Goal: Transaction & Acquisition: Purchase product/service

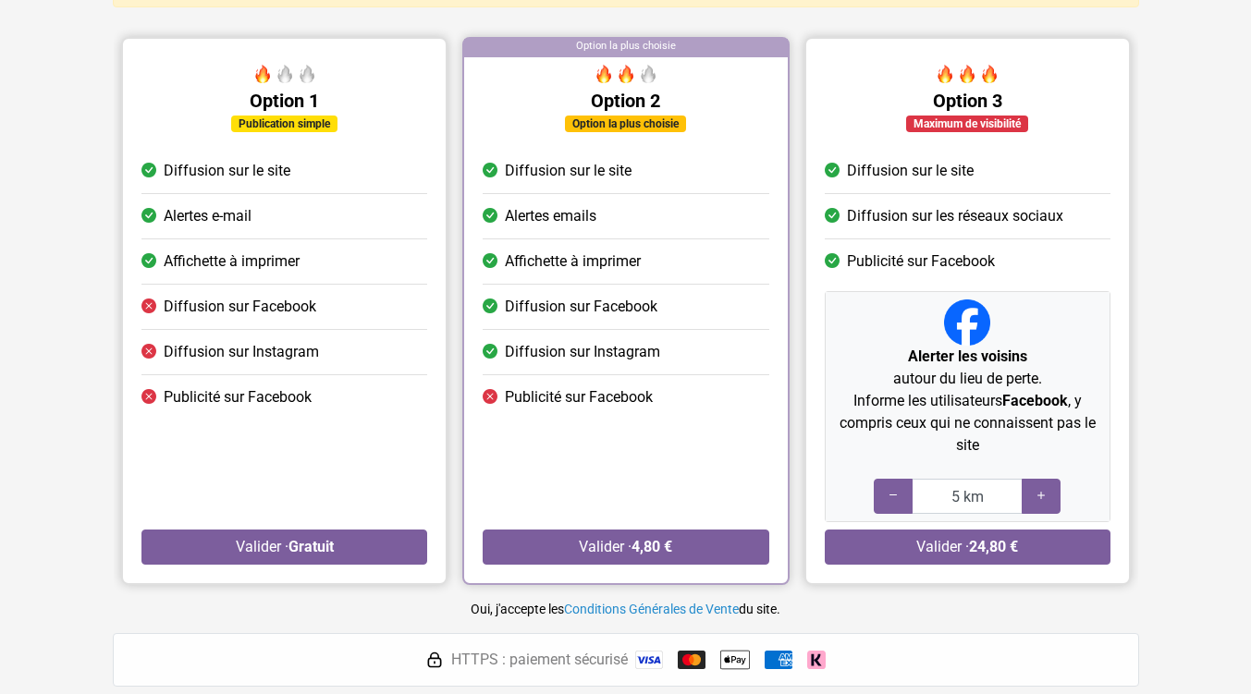
scroll to position [185, 0]
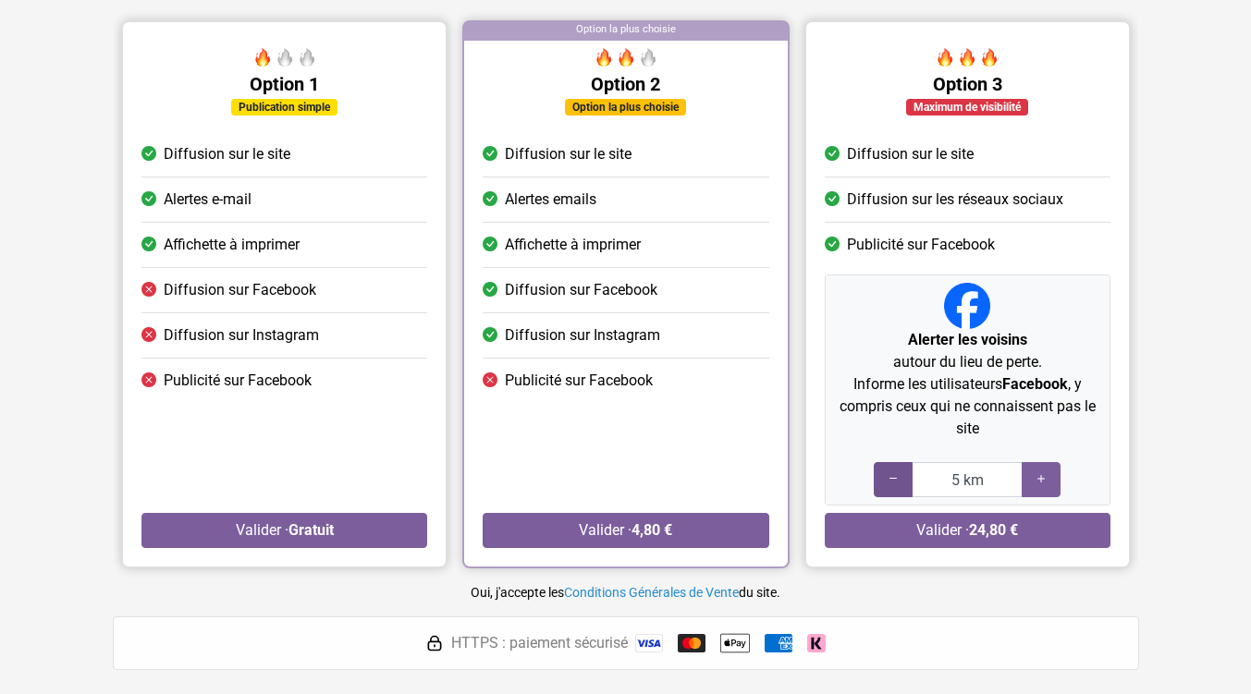
click at [894, 478] on icon at bounding box center [893, 480] width 15 height 18
click at [899, 477] on icon at bounding box center [893, 480] width 15 height 18
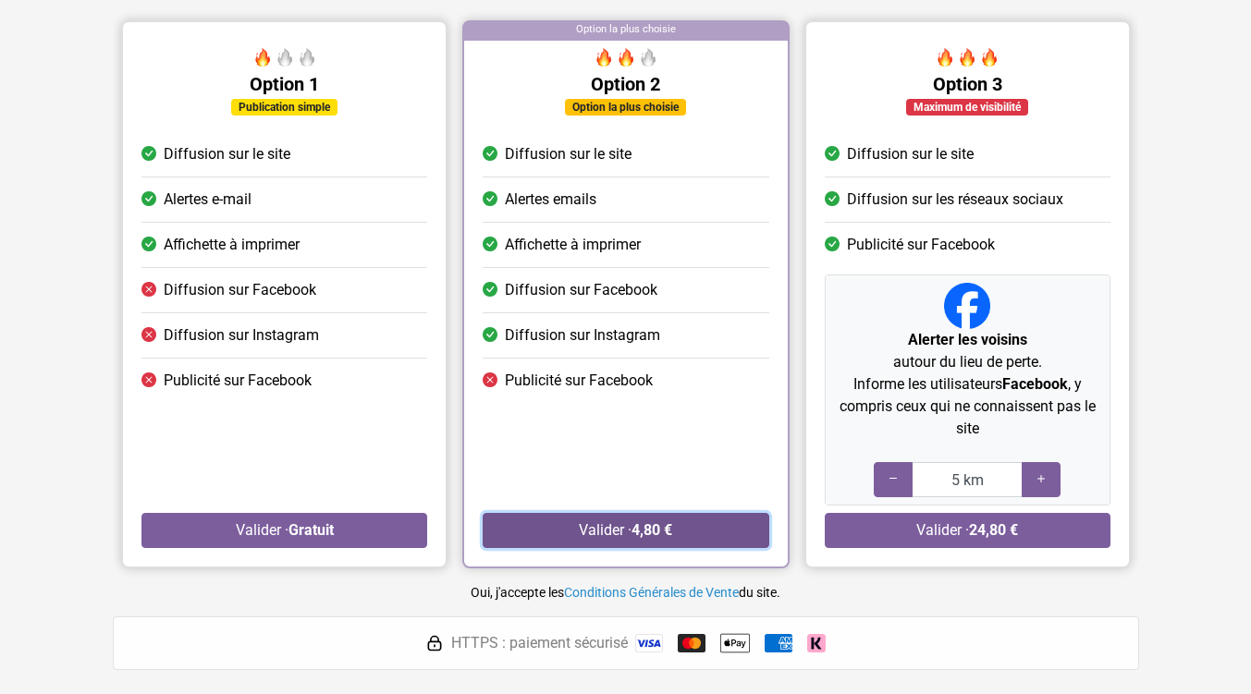
click at [659, 532] on strong "4,80 €" at bounding box center [652, 530] width 41 height 18
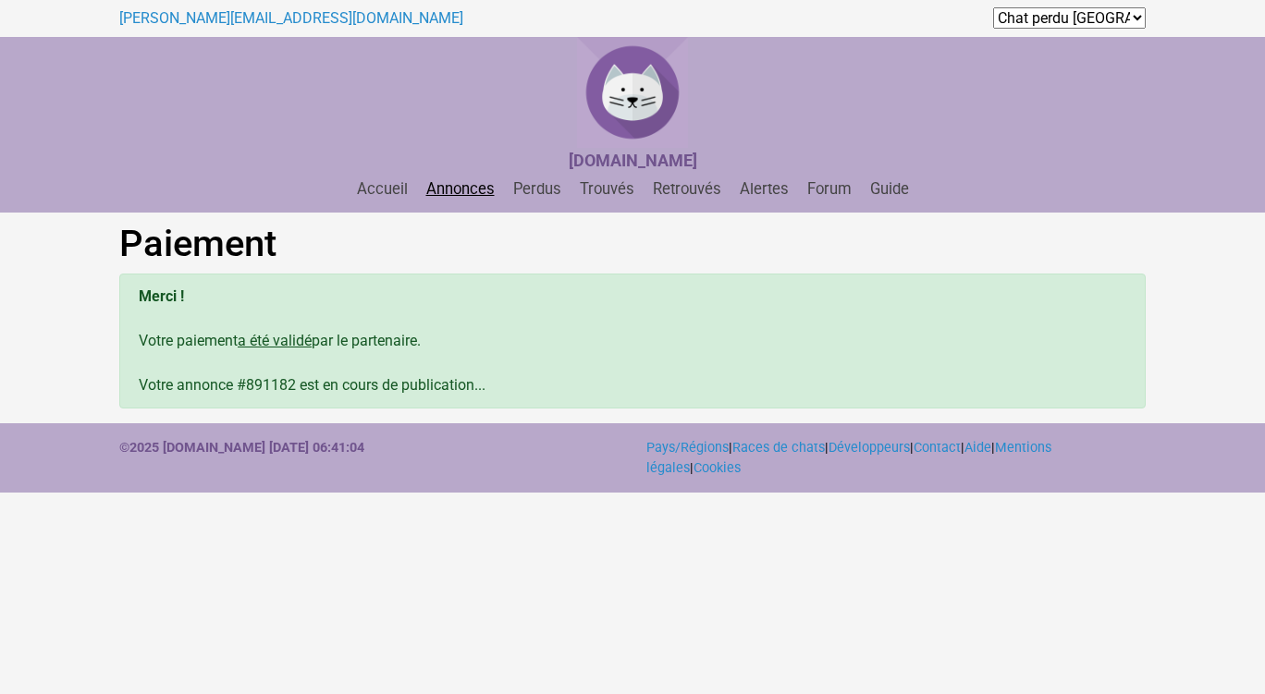
click at [453, 190] on link "Annonces" at bounding box center [460, 189] width 83 height 18
